Goal: Information Seeking & Learning: Understand process/instructions

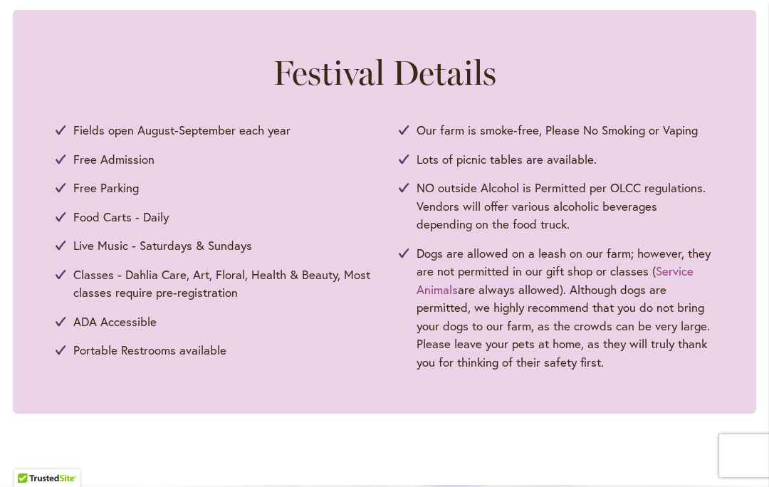
scroll to position [758, 0]
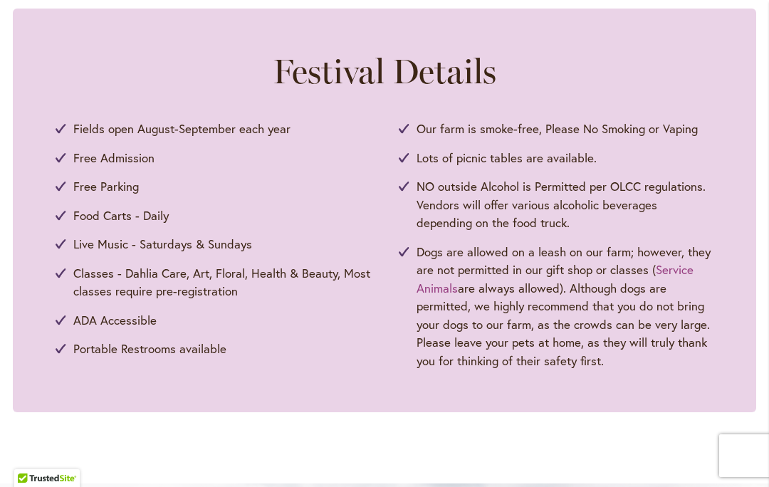
click at [734, 346] on div "Festival Details Fields open August-September each year Free Admission Free Par…" at bounding box center [384, 211] width 743 height 404
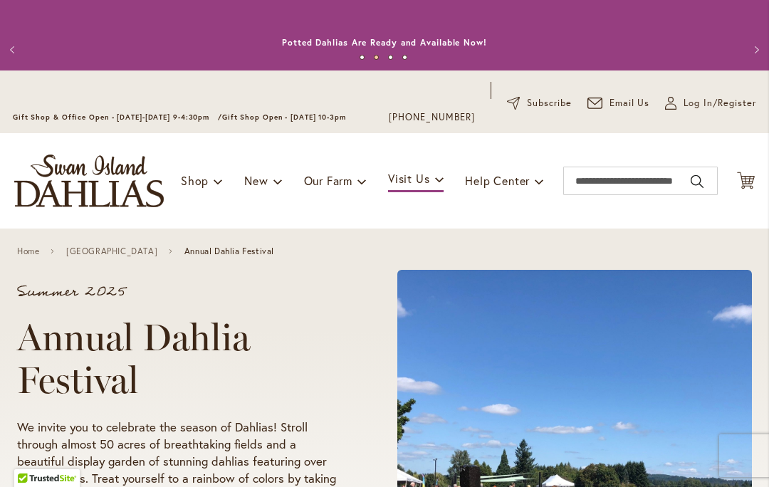
scroll to position [0, 0]
click at [145, 253] on link "[GEOGRAPHIC_DATA]" at bounding box center [111, 251] width 91 height 10
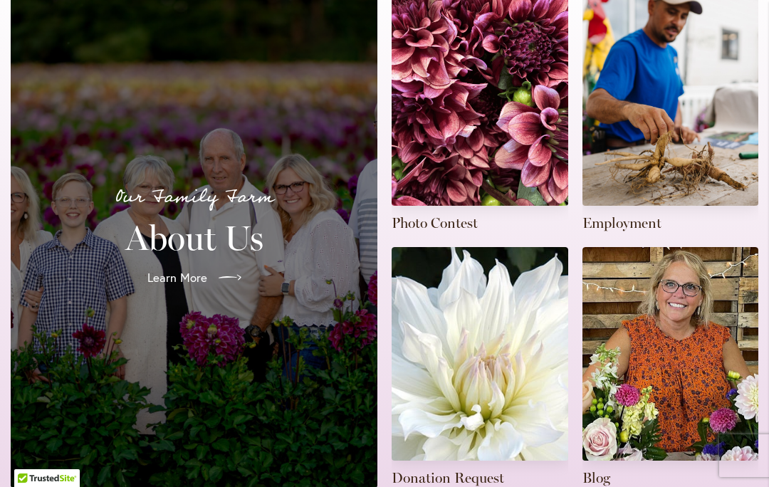
scroll to position [443, 0]
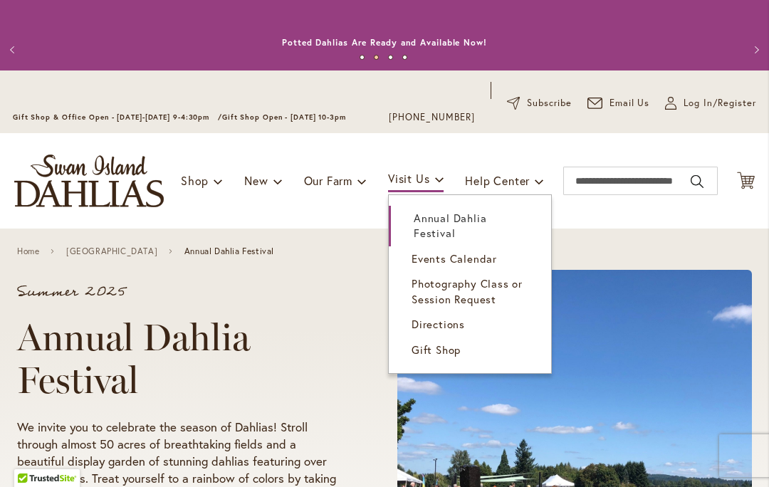
click at [446, 323] on span "Directions" at bounding box center [438, 324] width 53 height 14
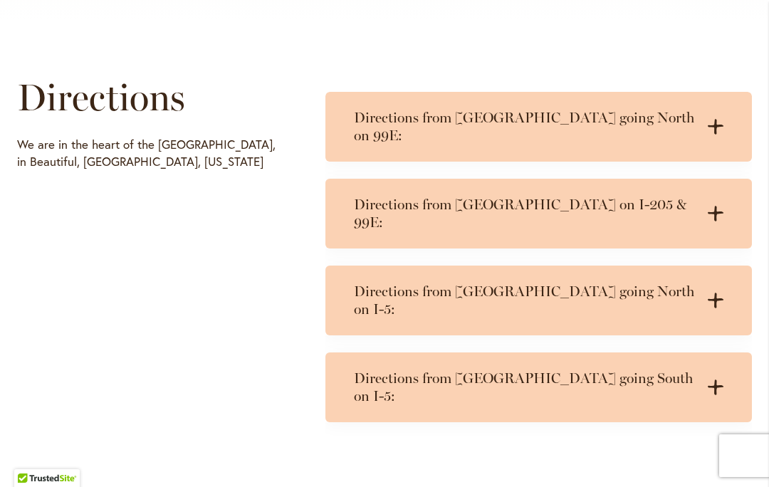
scroll to position [716, 0]
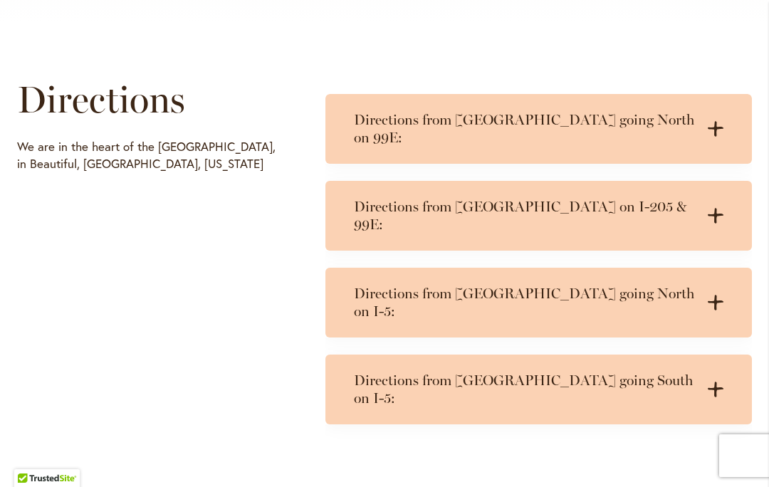
click at [713, 208] on icon ".cls-1 { fill: #3c2616; stroke-width: 0px; }" at bounding box center [716, 216] width 16 height 16
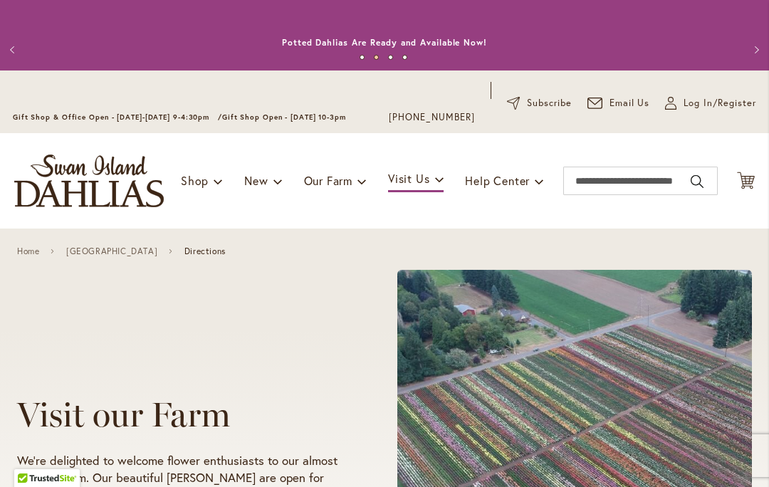
scroll to position [0, 0]
